Goal: Information Seeking & Learning: Learn about a topic

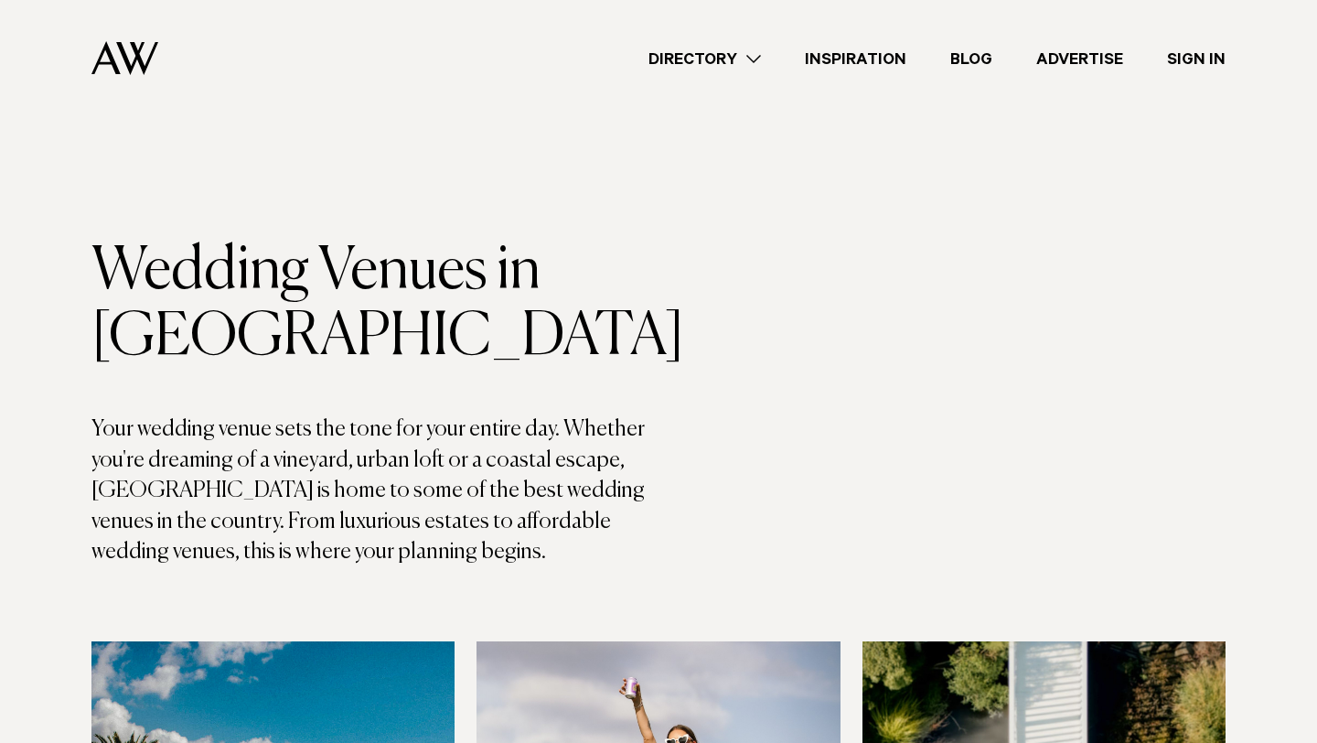
scroll to position [1214, 0]
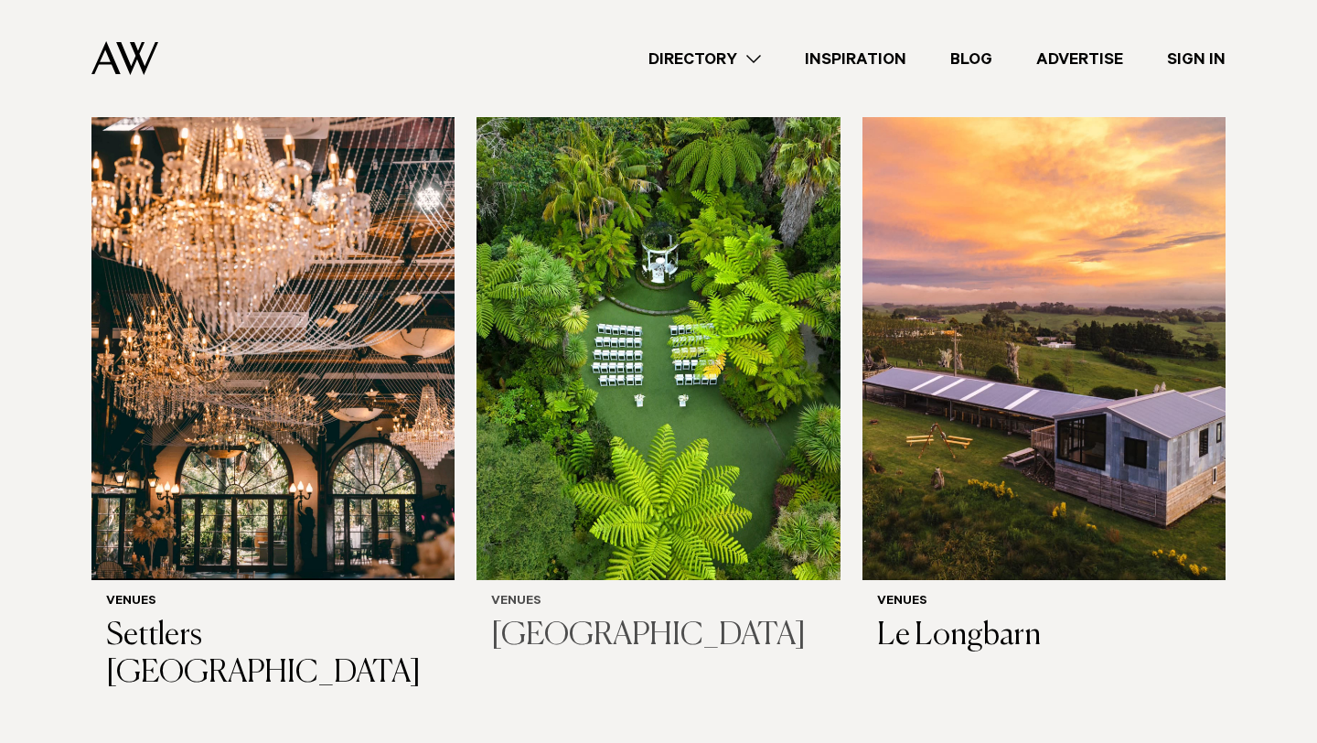
click at [561, 285] on img at bounding box center [658, 336] width 363 height 488
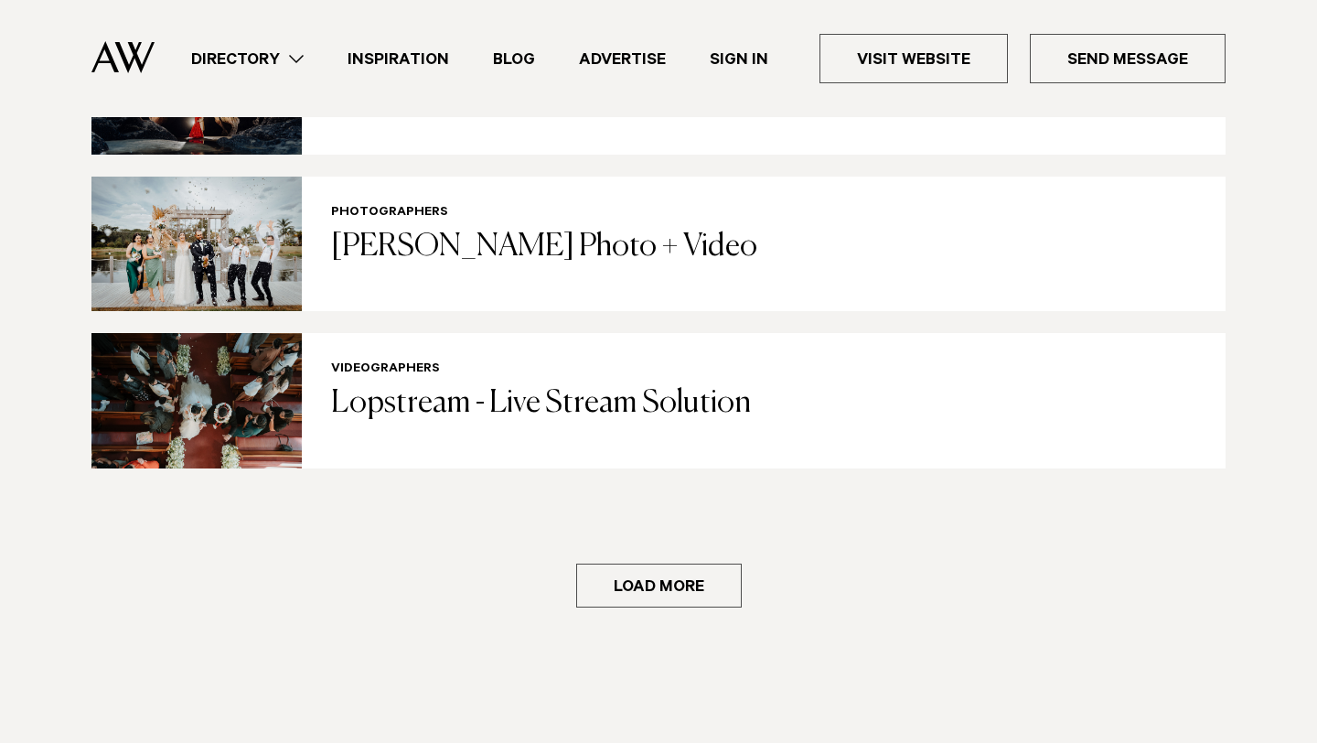
scroll to position [3781, 0]
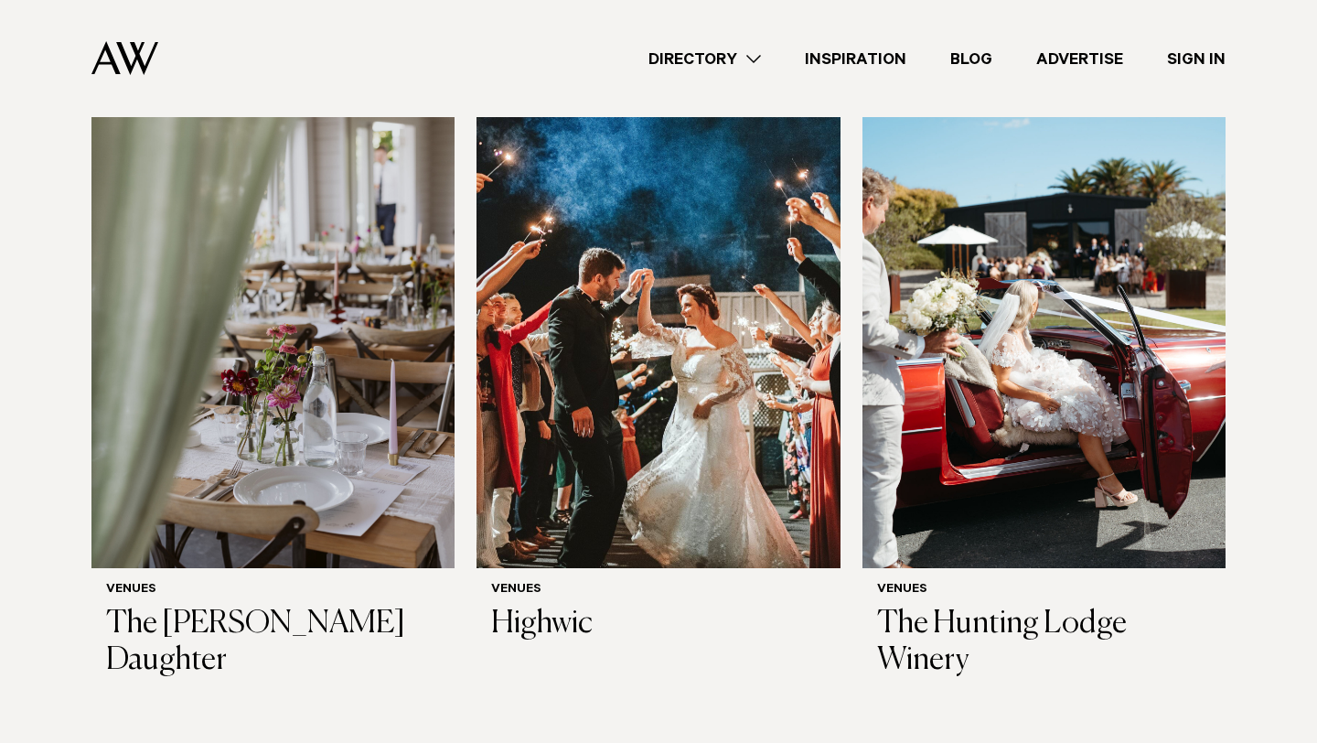
scroll to position [7145, 0]
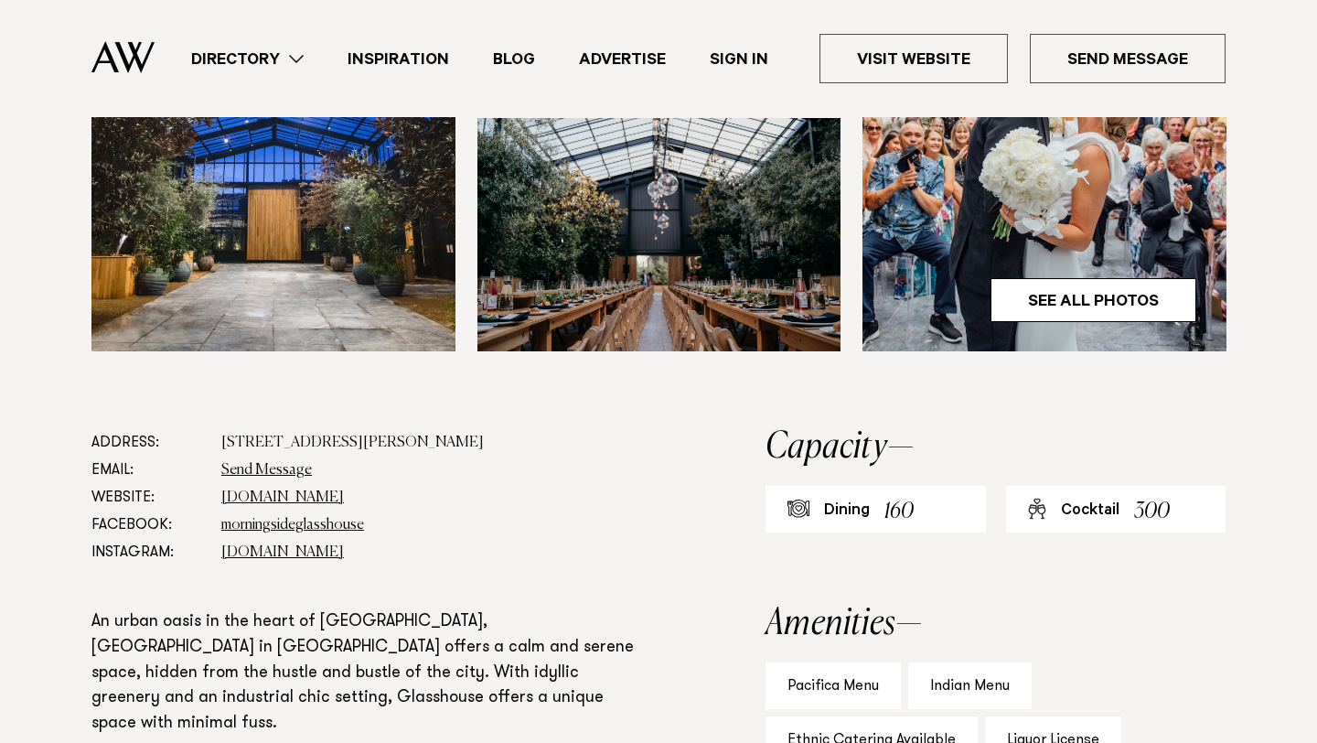
scroll to position [723, 0]
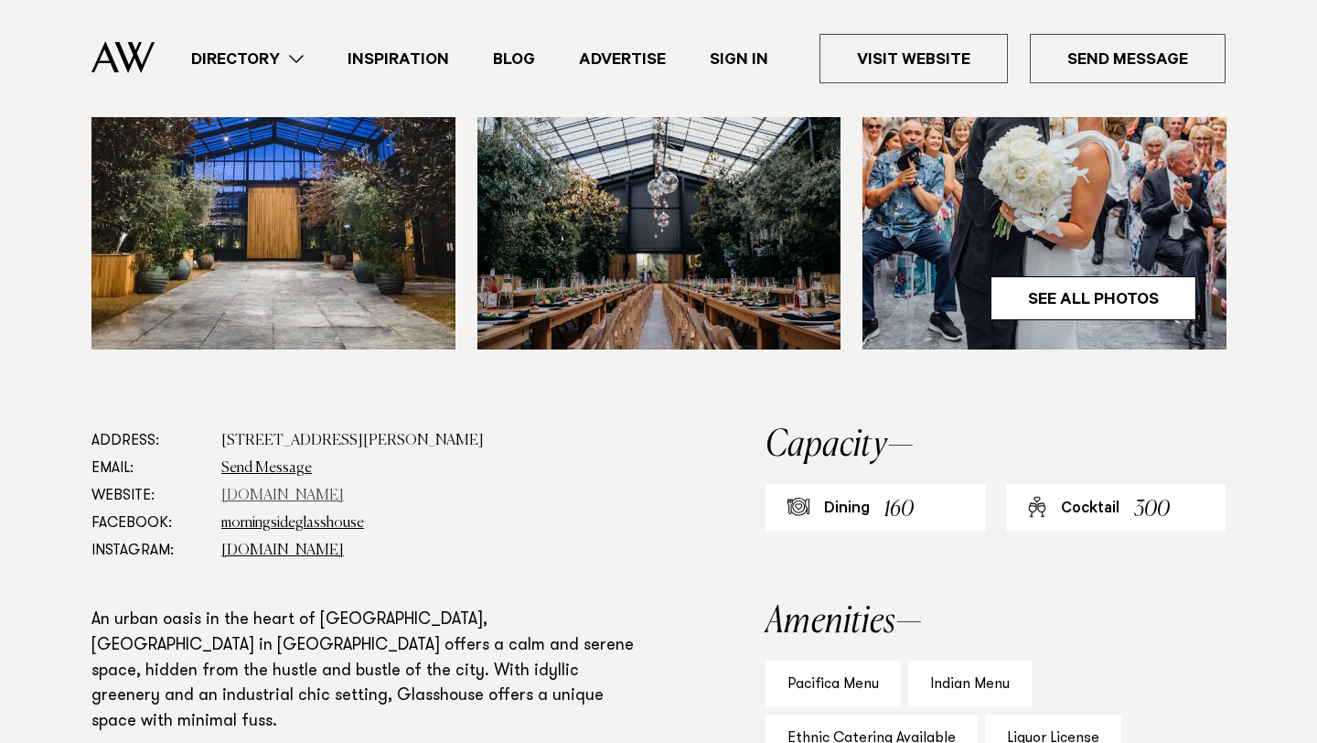
click at [276, 497] on link "glasshouse.net.nz" at bounding box center [282, 496] width 123 height 15
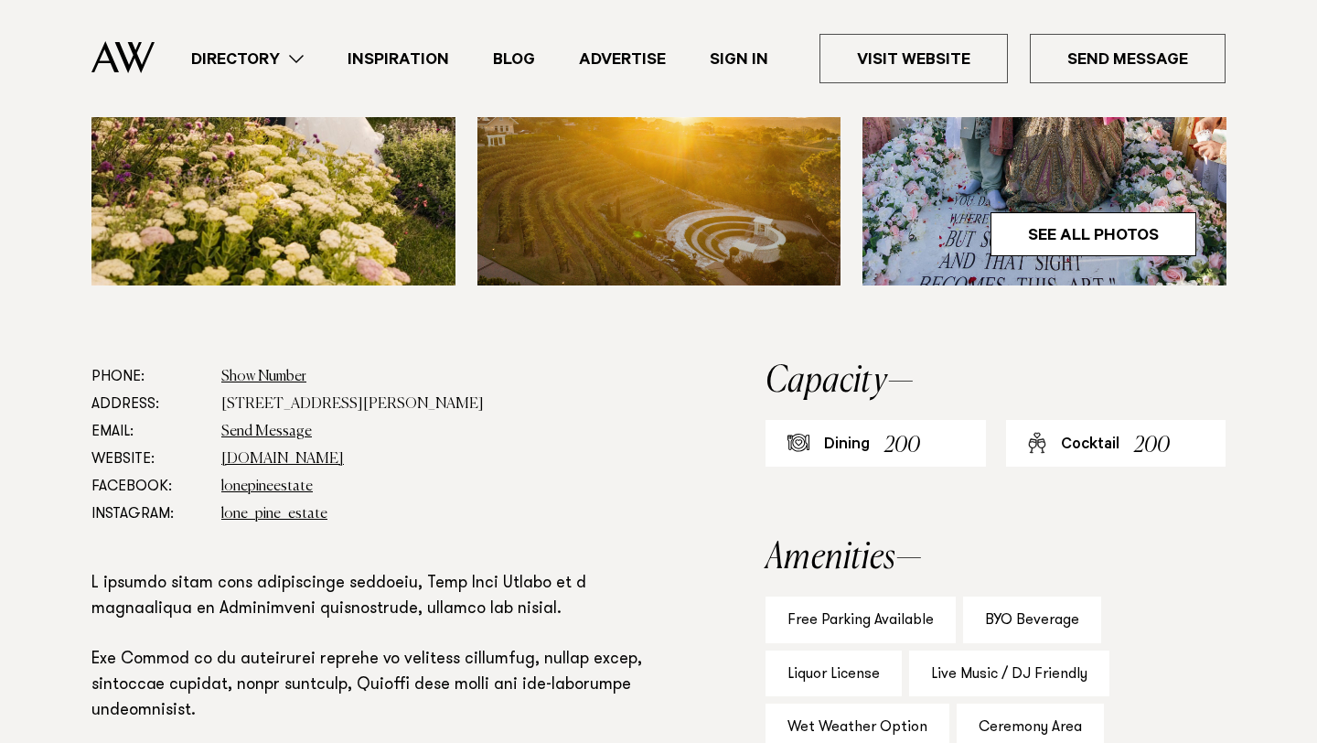
scroll to position [788, 0]
click at [249, 460] on link "lonepineestate.co.nz" at bounding box center [282, 458] width 123 height 15
